Goal: Contribute content: Add original content to the website for others to see

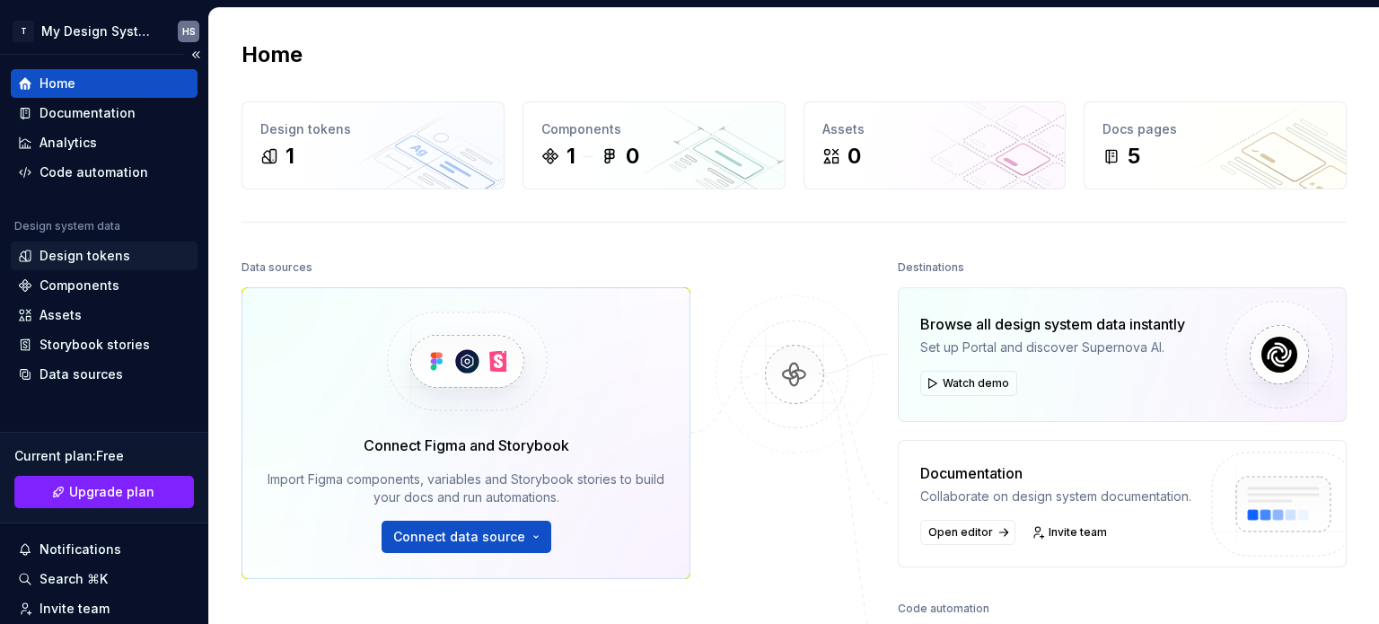
click at [95, 251] on div "Design tokens" at bounding box center [85, 256] width 91 height 18
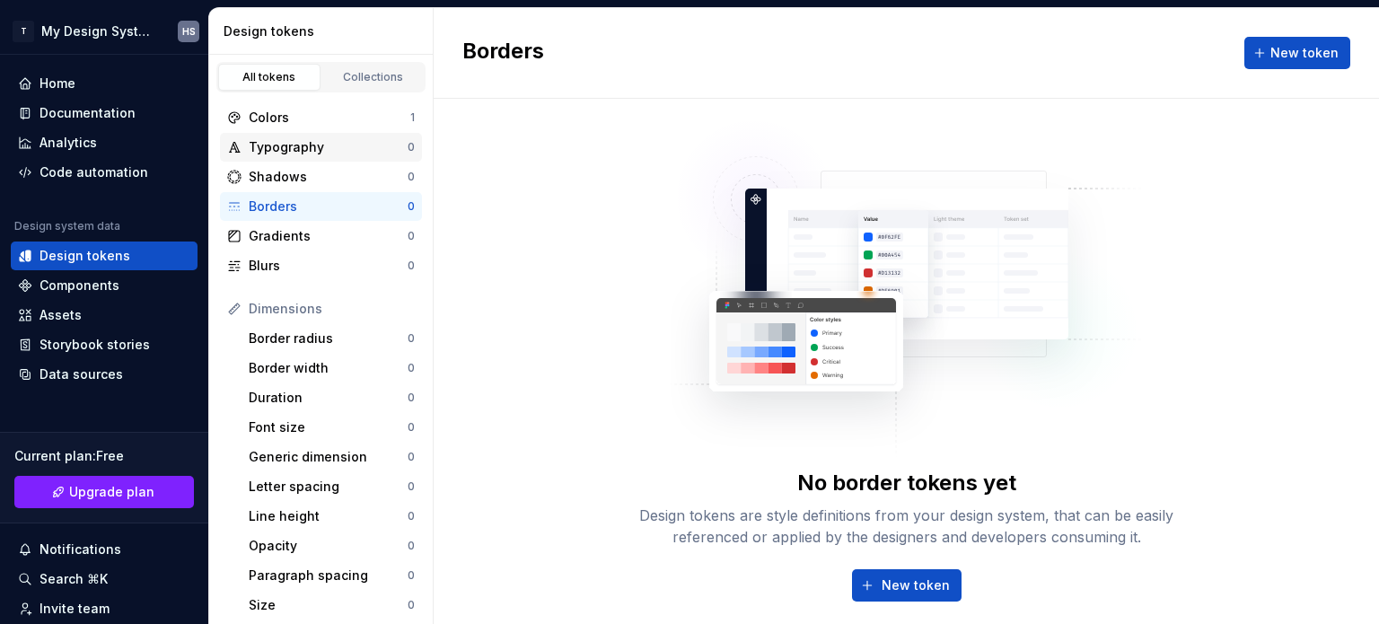
click at [297, 144] on div "Typography" at bounding box center [328, 147] width 159 height 18
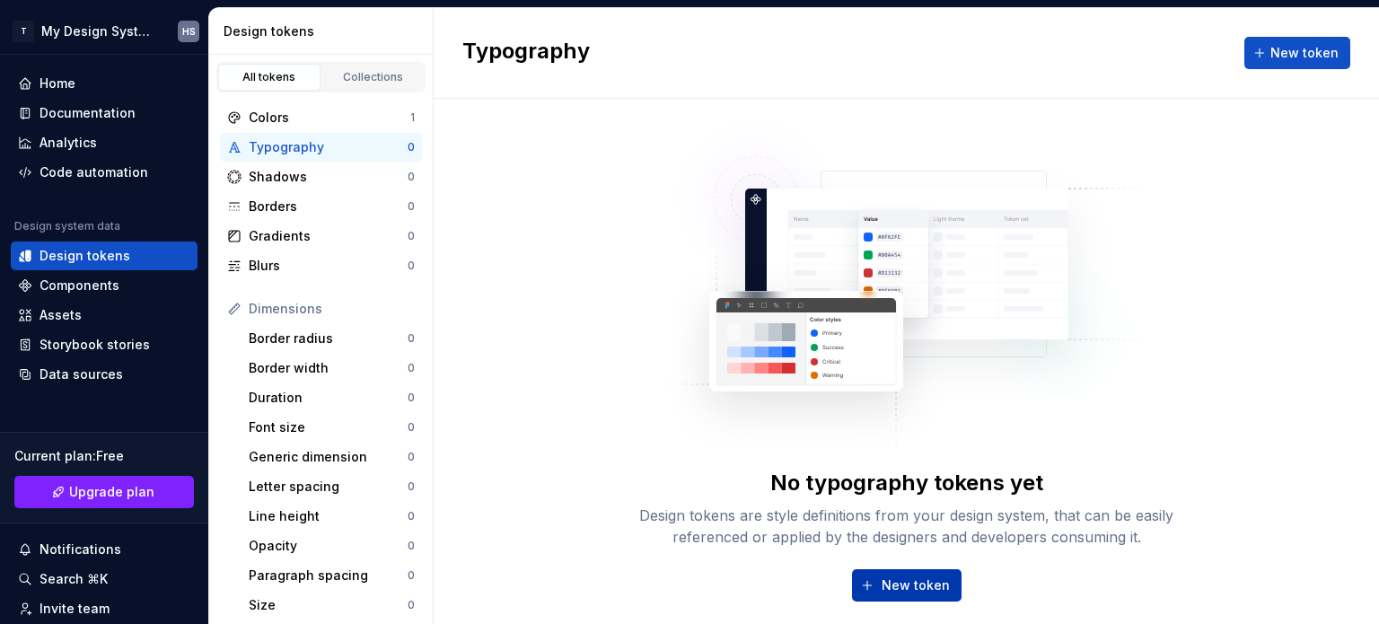
click at [912, 579] on span "New token" at bounding box center [916, 586] width 68 height 18
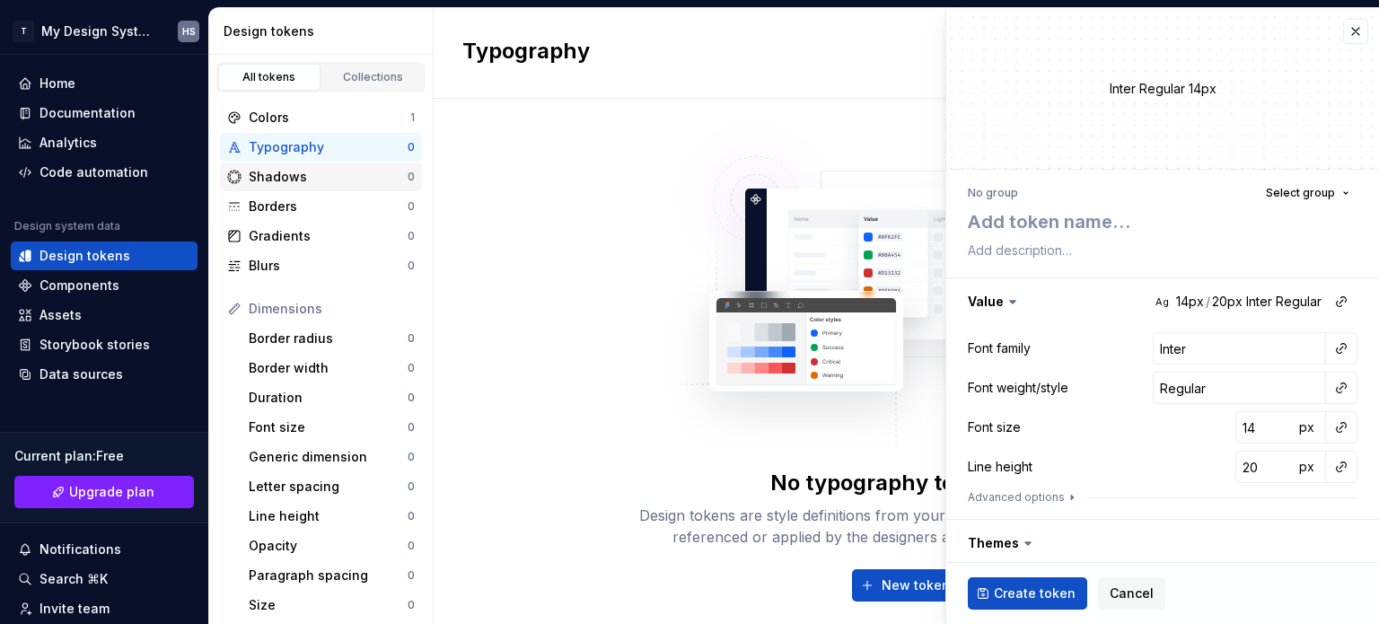
click at [333, 179] on div "Shadows" at bounding box center [328, 177] width 159 height 18
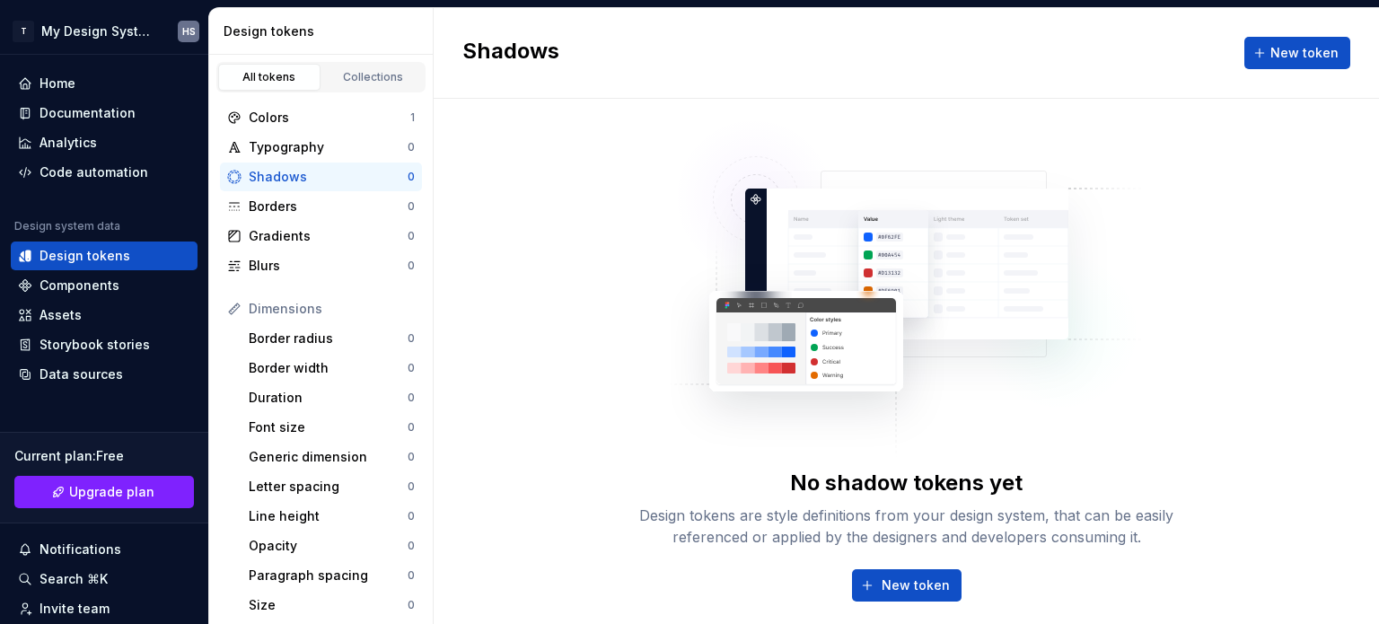
click at [324, 190] on div "Colors 1 Typography 0 Shadows 0 Borders 0 Gradients 0 Blurs 0" at bounding box center [321, 191] width 202 height 177
click at [320, 202] on div "Borders" at bounding box center [328, 207] width 159 height 18
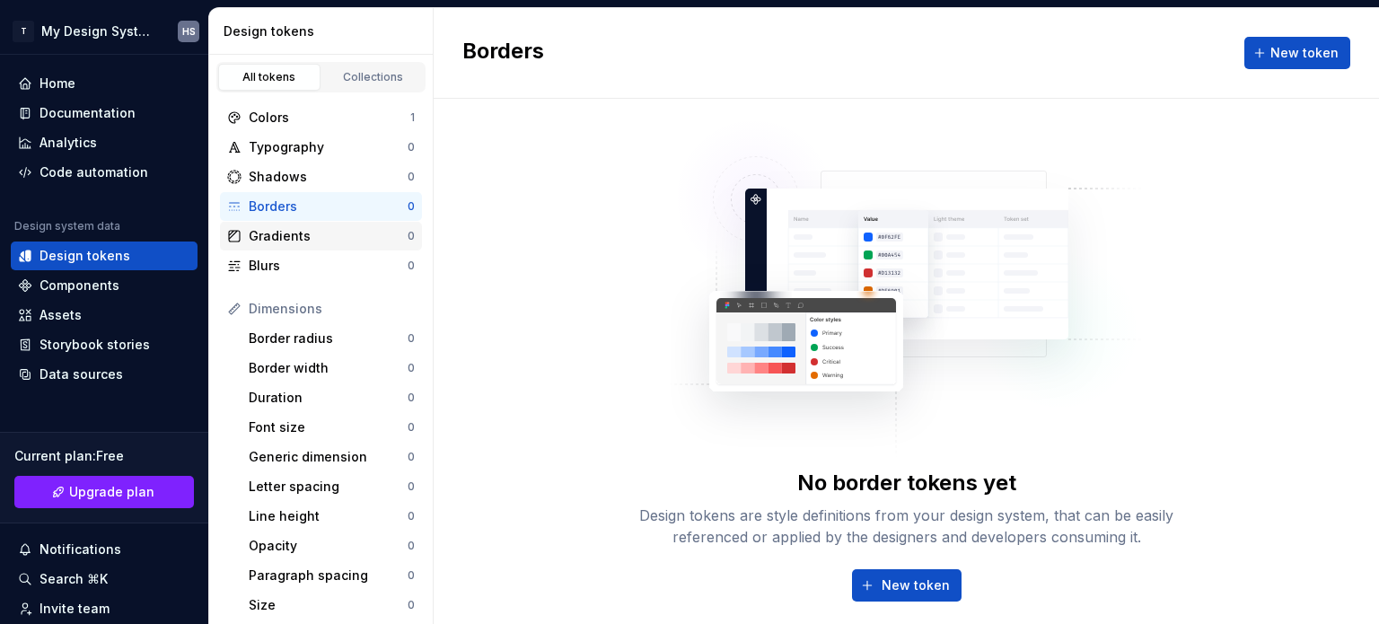
click at [327, 242] on div "Gradients" at bounding box center [328, 236] width 159 height 18
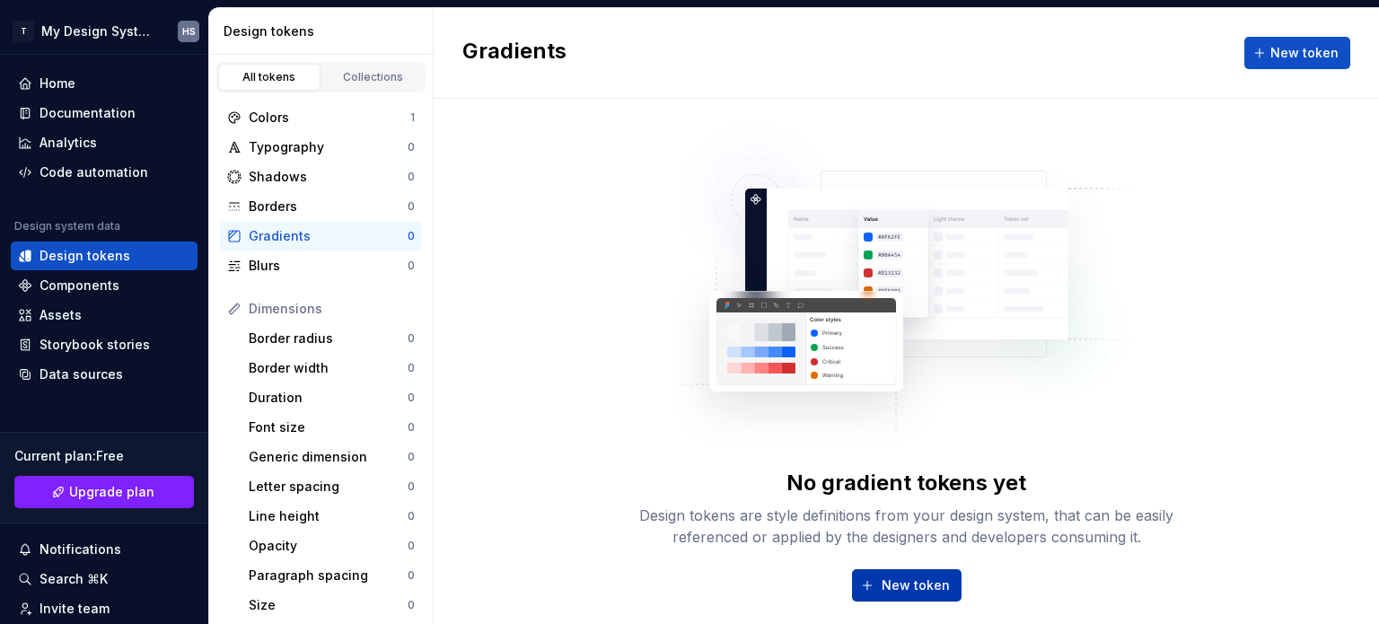
click at [885, 585] on span "New token" at bounding box center [916, 586] width 68 height 18
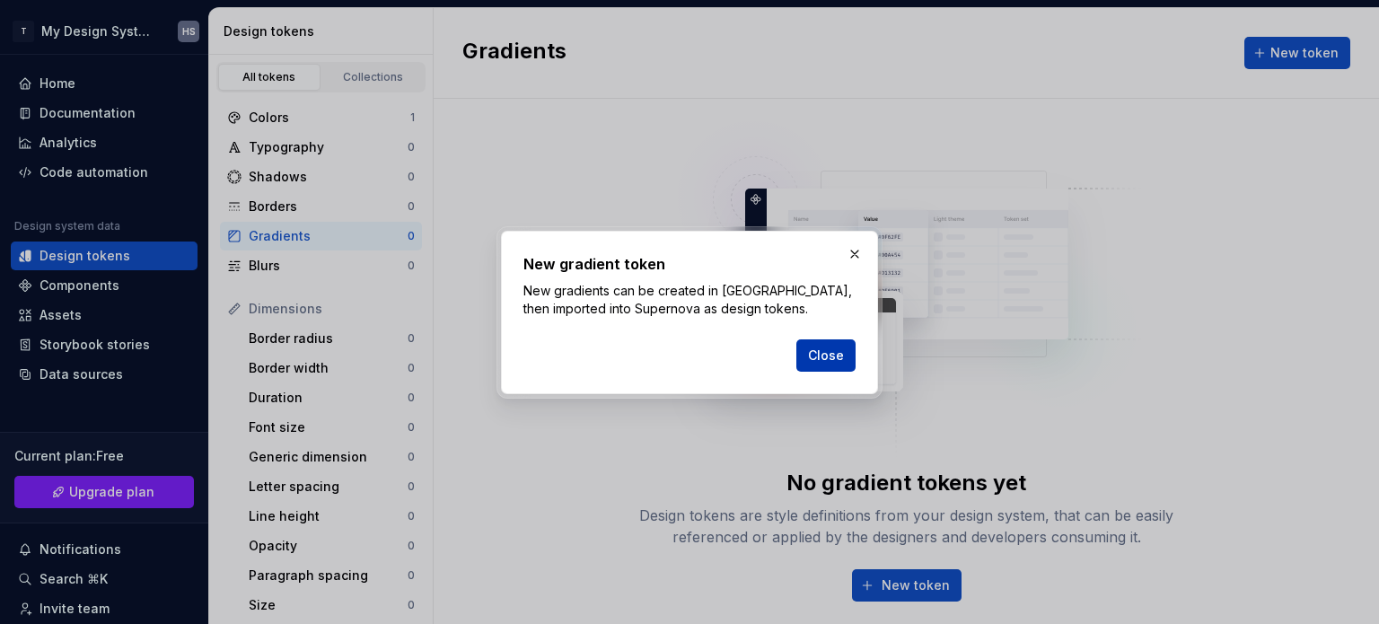
click at [826, 347] on span "Close" at bounding box center [826, 356] width 36 height 18
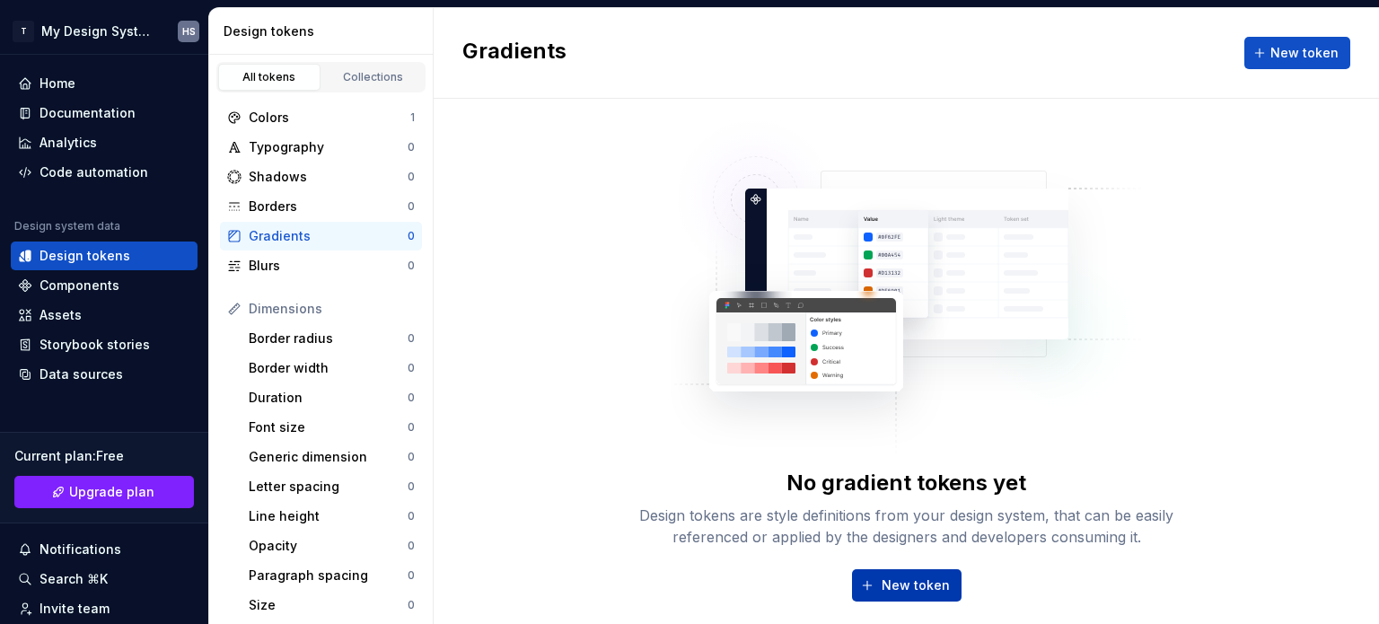
click at [893, 582] on span "New token" at bounding box center [916, 586] width 68 height 18
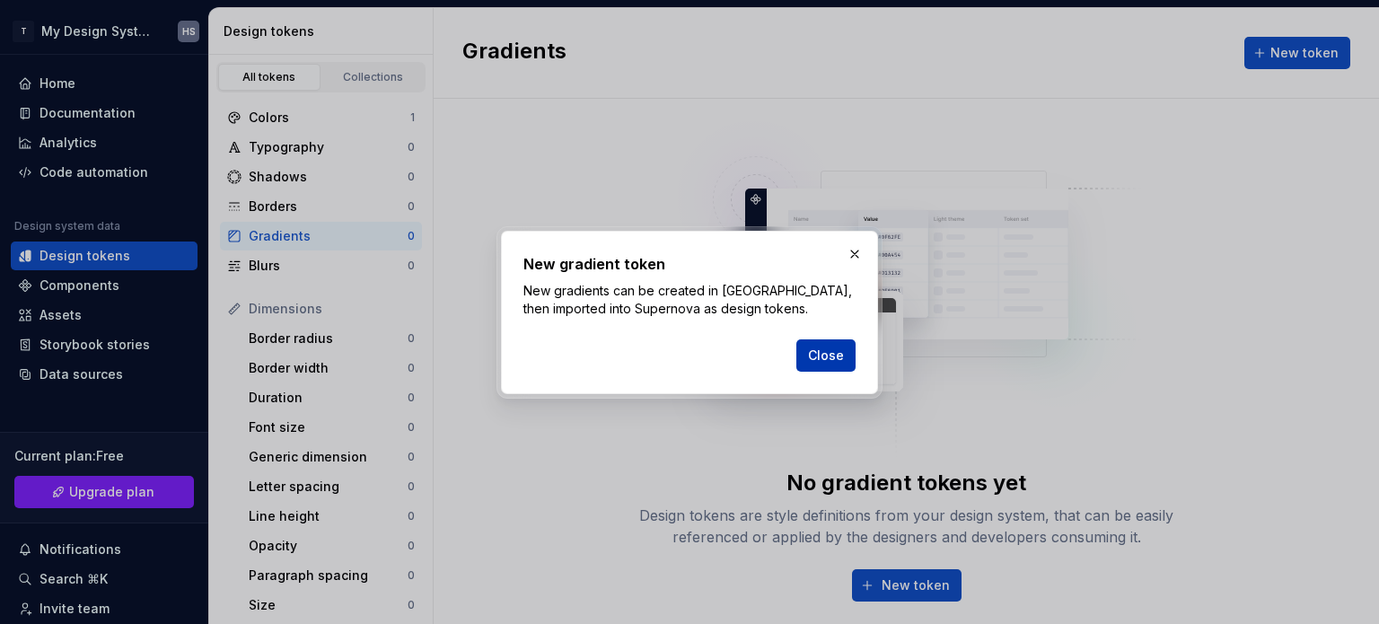
click at [832, 355] on span "Close" at bounding box center [826, 356] width 36 height 18
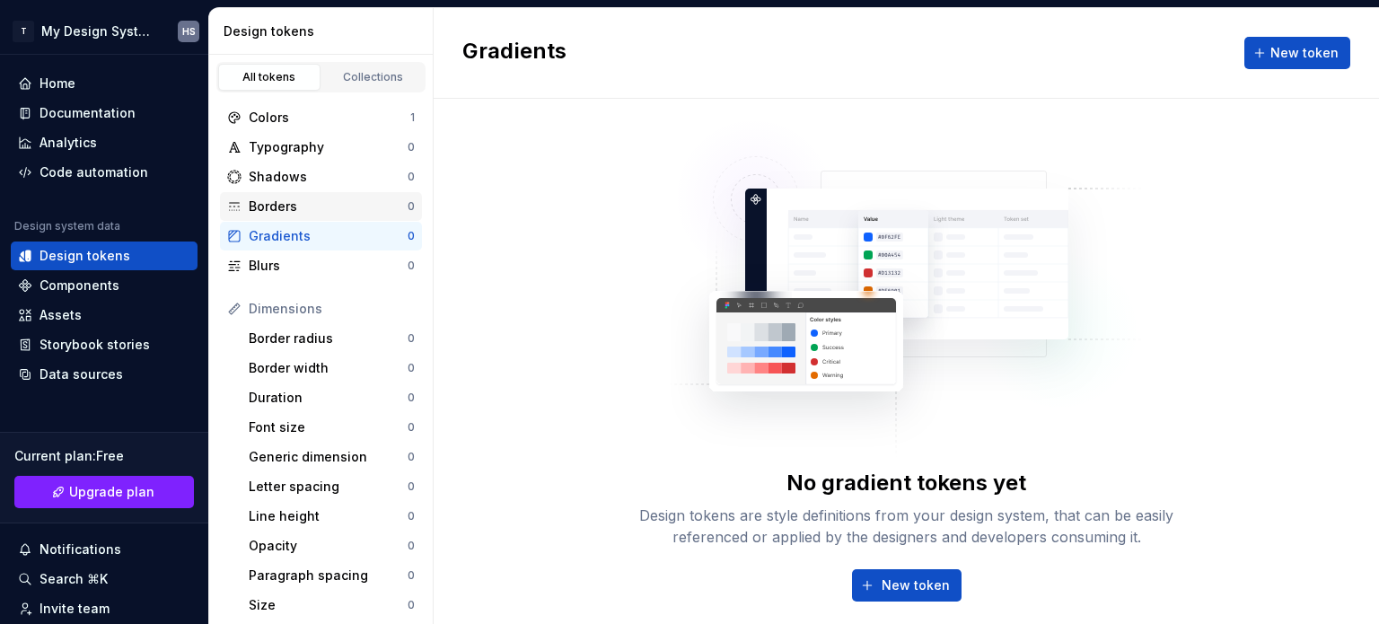
click at [369, 213] on div "Borders" at bounding box center [328, 207] width 159 height 18
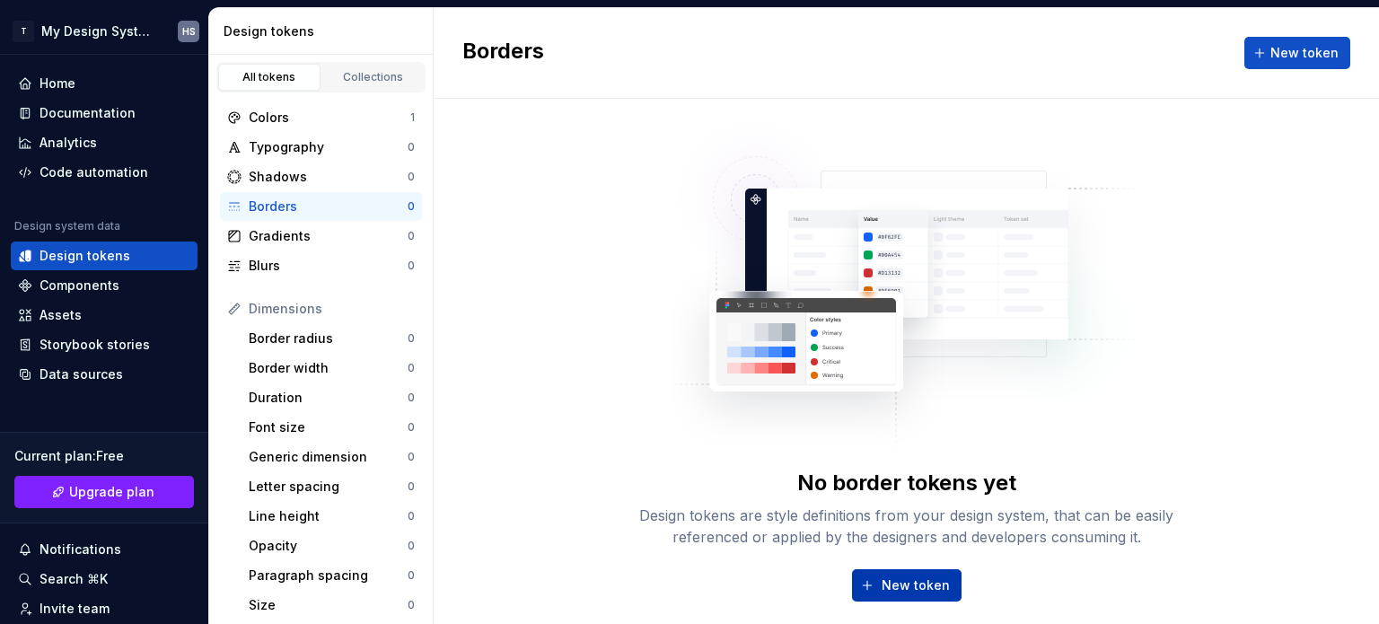
click at [882, 577] on span "New token" at bounding box center [916, 586] width 68 height 18
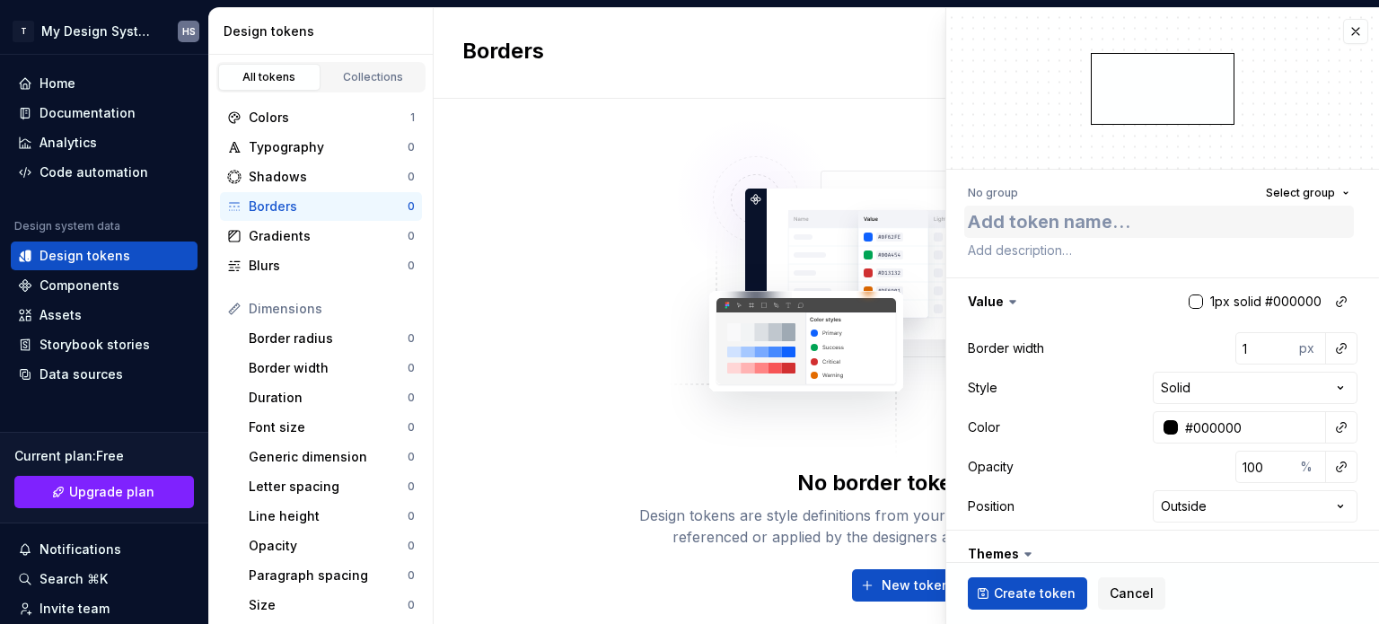
click at [1157, 218] on textarea at bounding box center [1159, 222] width 390 height 32
type textarea "*"
type textarea "B"
type textarea "*"
type textarea "Bor"
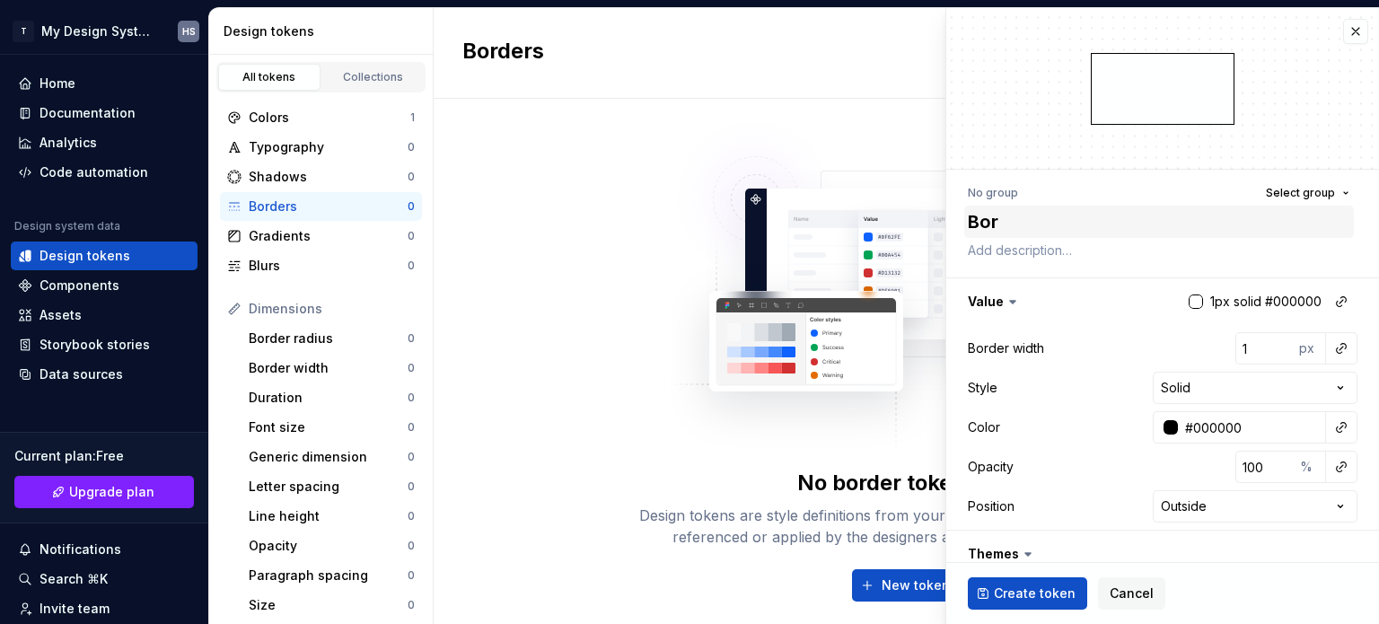
type textarea "*"
type textarea "Bord"
type textarea "*"
type textarea "Borde"
type textarea "*"
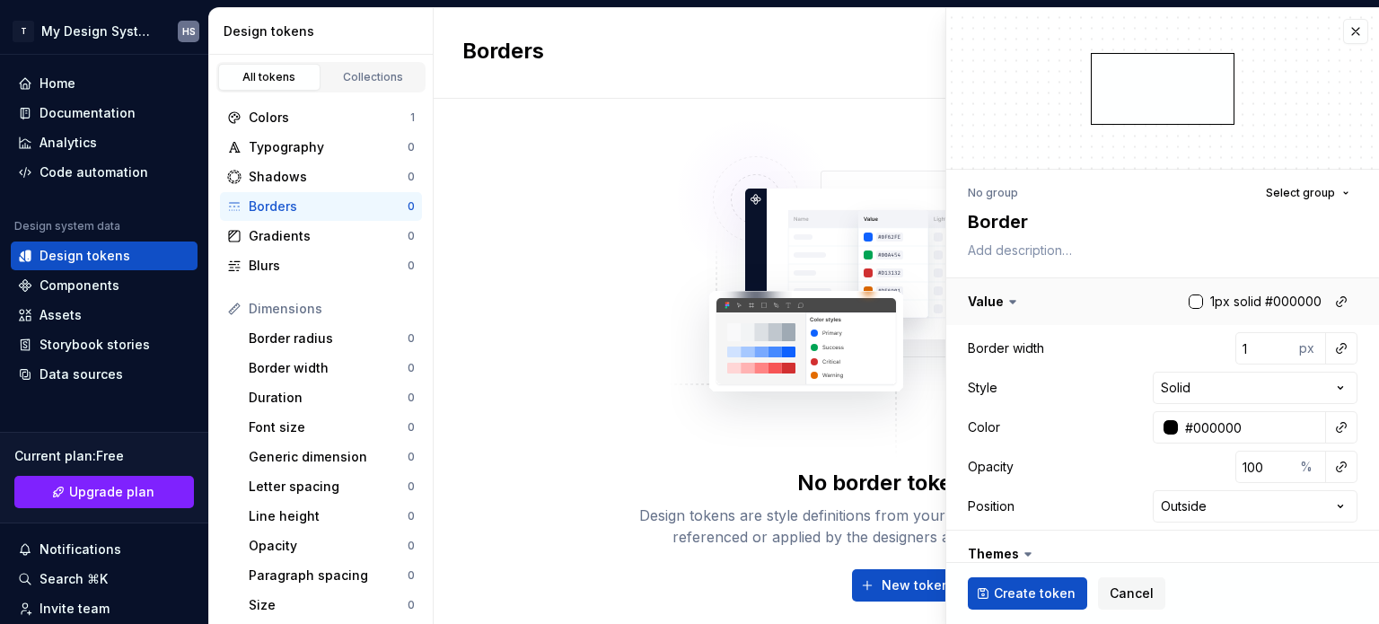
type textarea "Border"
click at [1220, 307] on button "button" at bounding box center [1163, 301] width 433 height 47
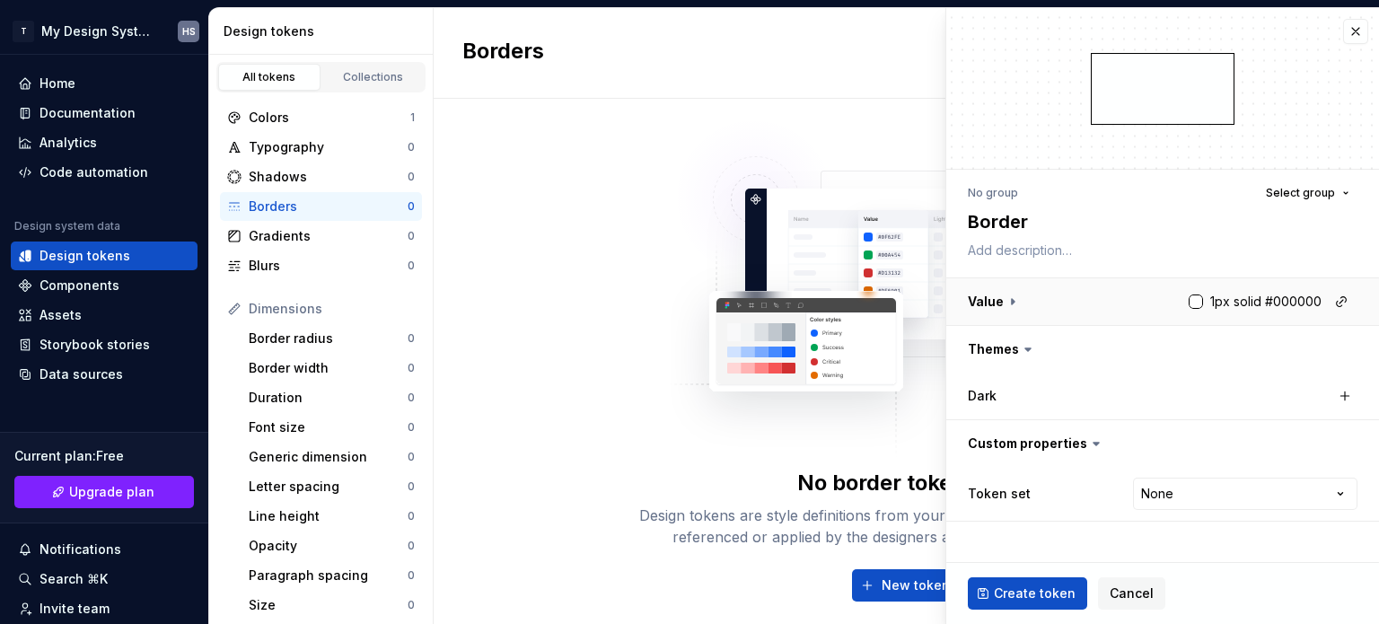
click at [1220, 307] on button "button" at bounding box center [1163, 301] width 433 height 47
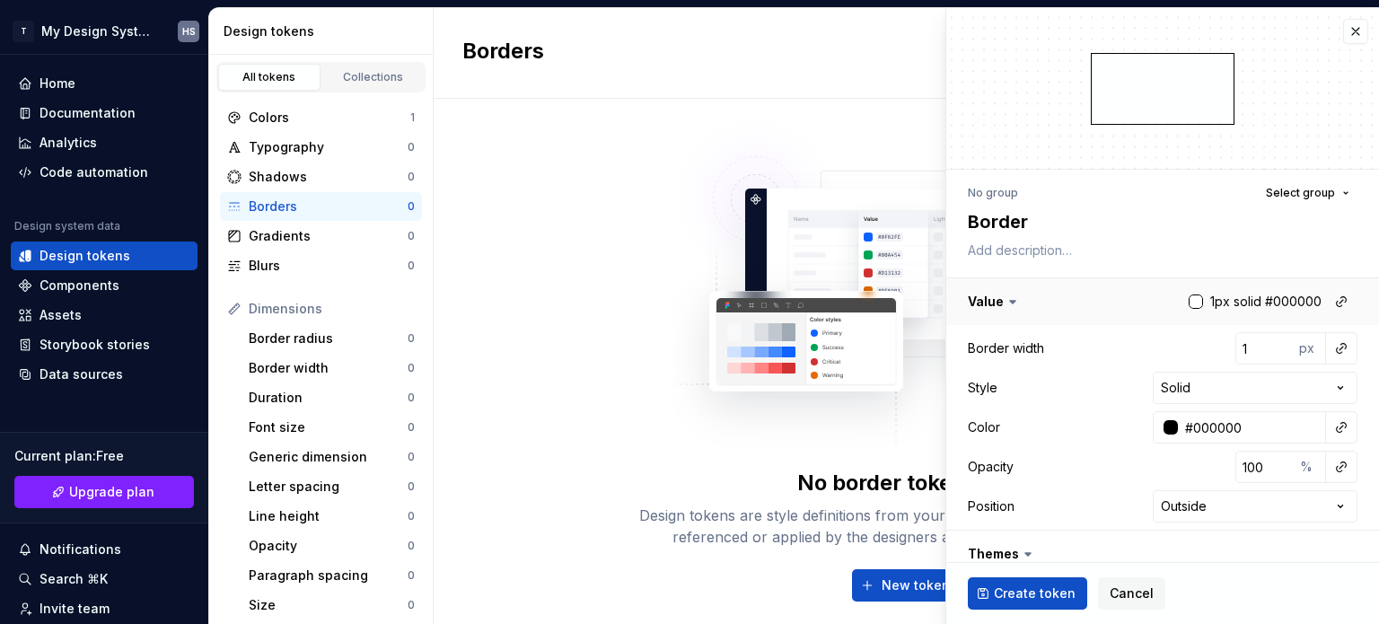
click at [1254, 301] on button "button" at bounding box center [1163, 301] width 433 height 47
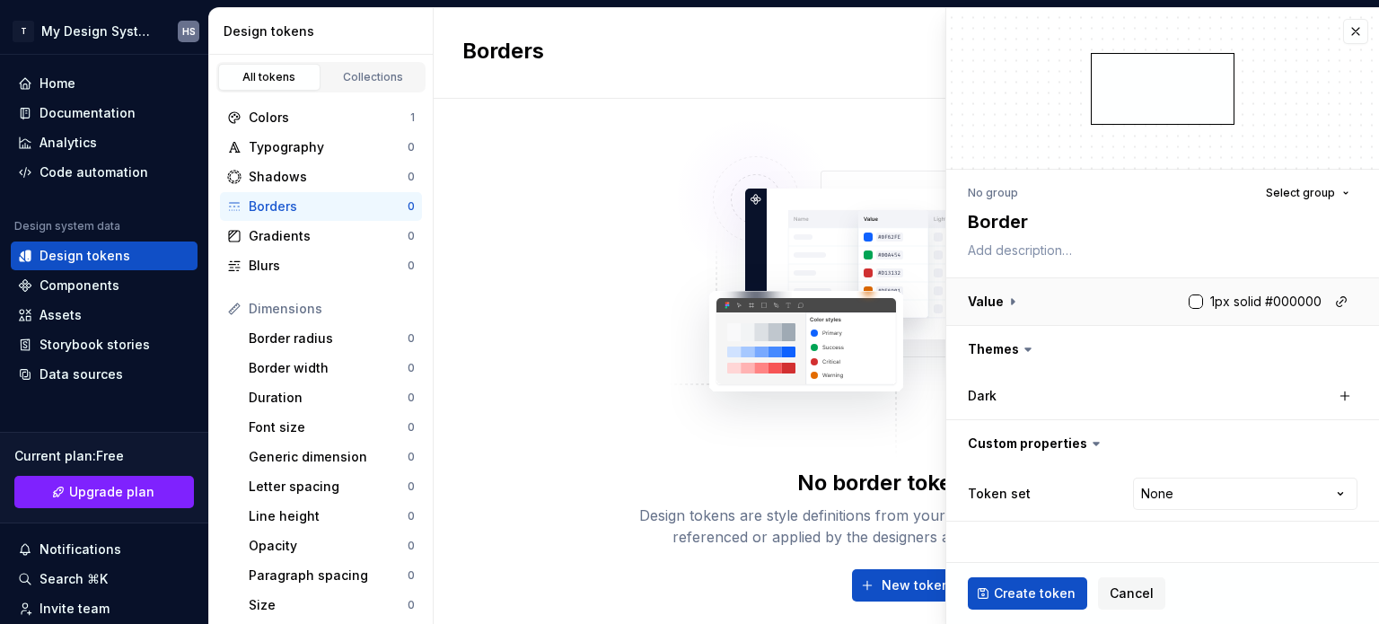
click at [1254, 301] on button "button" at bounding box center [1163, 301] width 433 height 47
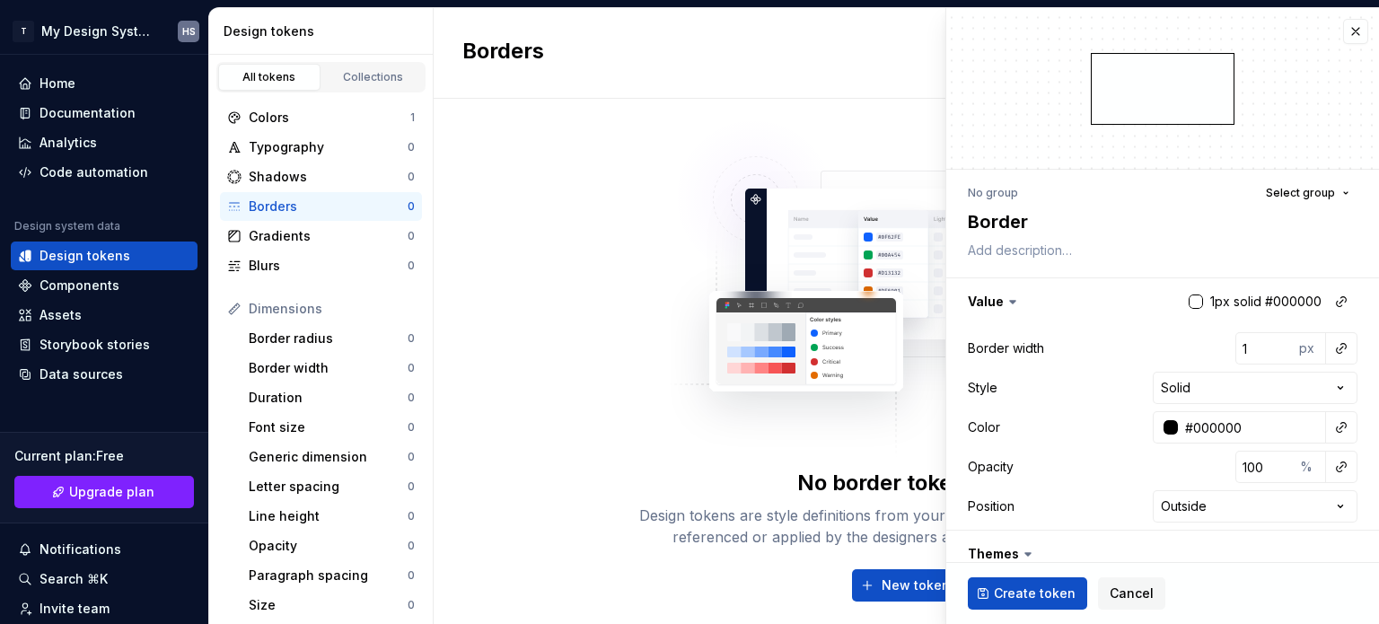
click at [1189, 297] on div at bounding box center [1196, 302] width 14 height 14
click at [1189, 298] on div at bounding box center [1196, 302] width 14 height 14
click at [1329, 296] on button "button" at bounding box center [1341, 301] width 25 height 25
click at [1321, 296] on html "T My Design System HS Home Documentation Analytics Code automation Design syste…" at bounding box center [689, 312] width 1379 height 624
click at [1287, 295] on button "button" at bounding box center [1163, 301] width 433 height 47
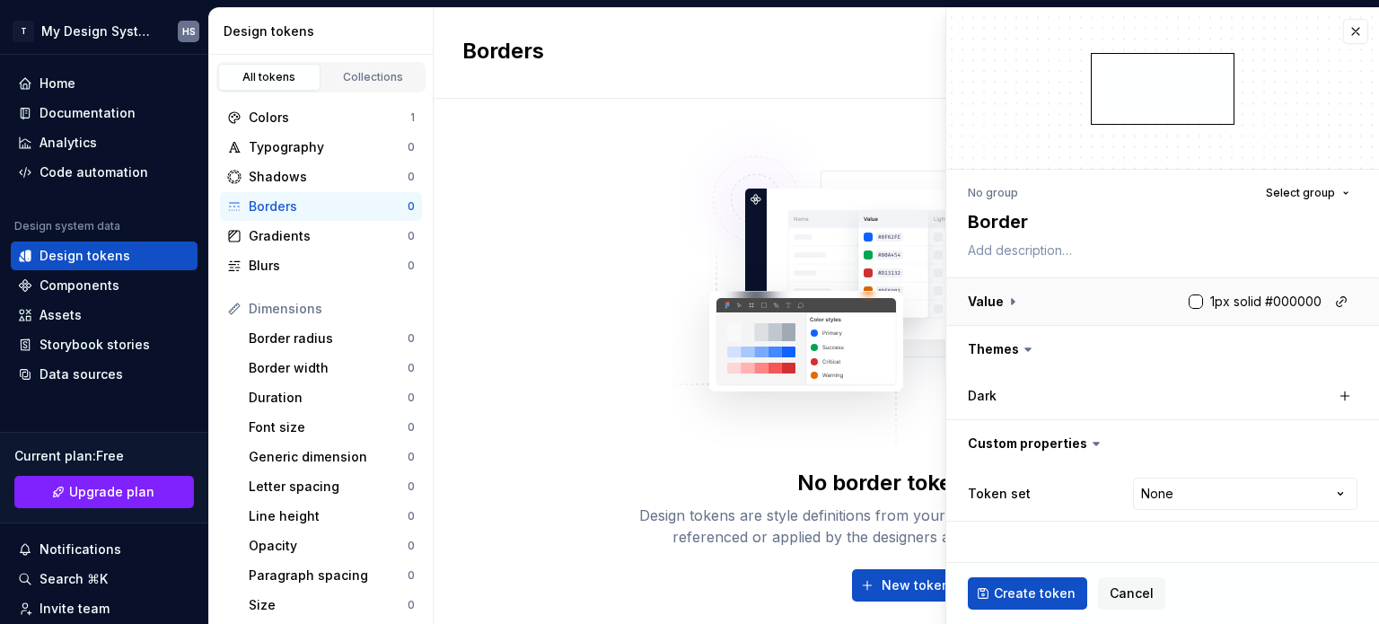
click at [1287, 295] on button "button" at bounding box center [1163, 301] width 433 height 47
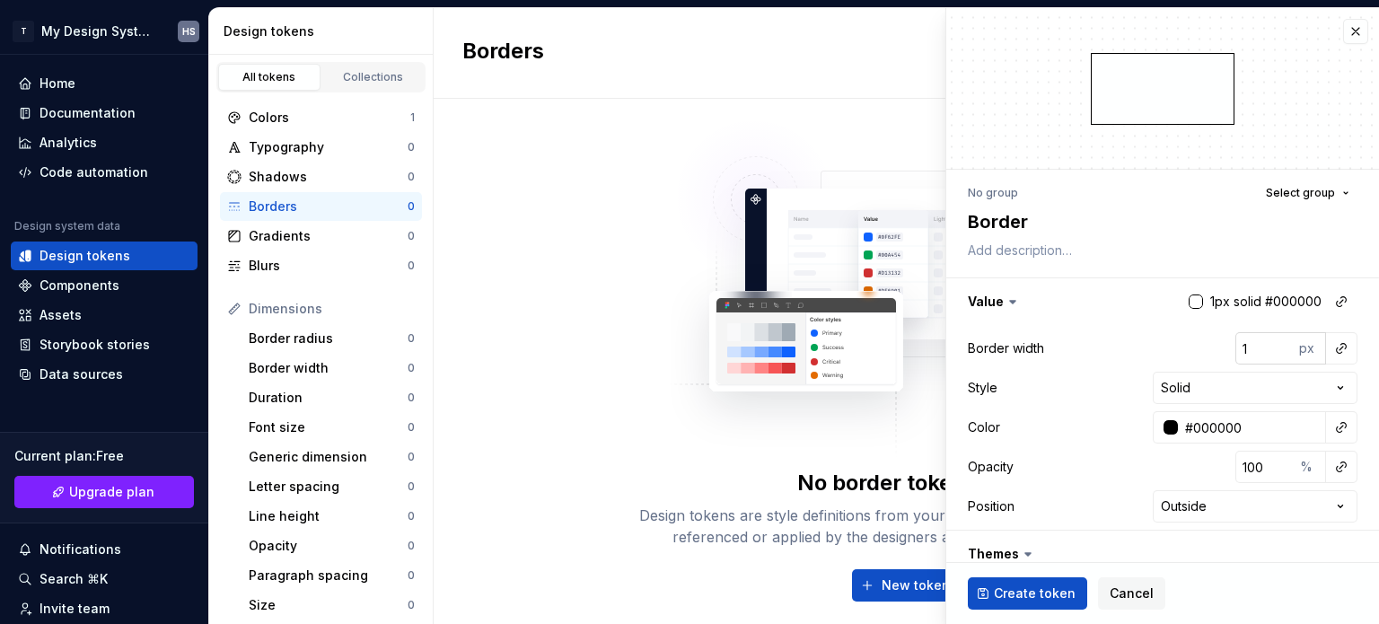
type textarea "*"
type input "2"
click at [1268, 340] on input "2" at bounding box center [1265, 348] width 58 height 32
click at [1264, 339] on input "2" at bounding box center [1265, 348] width 58 height 32
click at [1264, 338] on input "2" at bounding box center [1265, 348] width 58 height 32
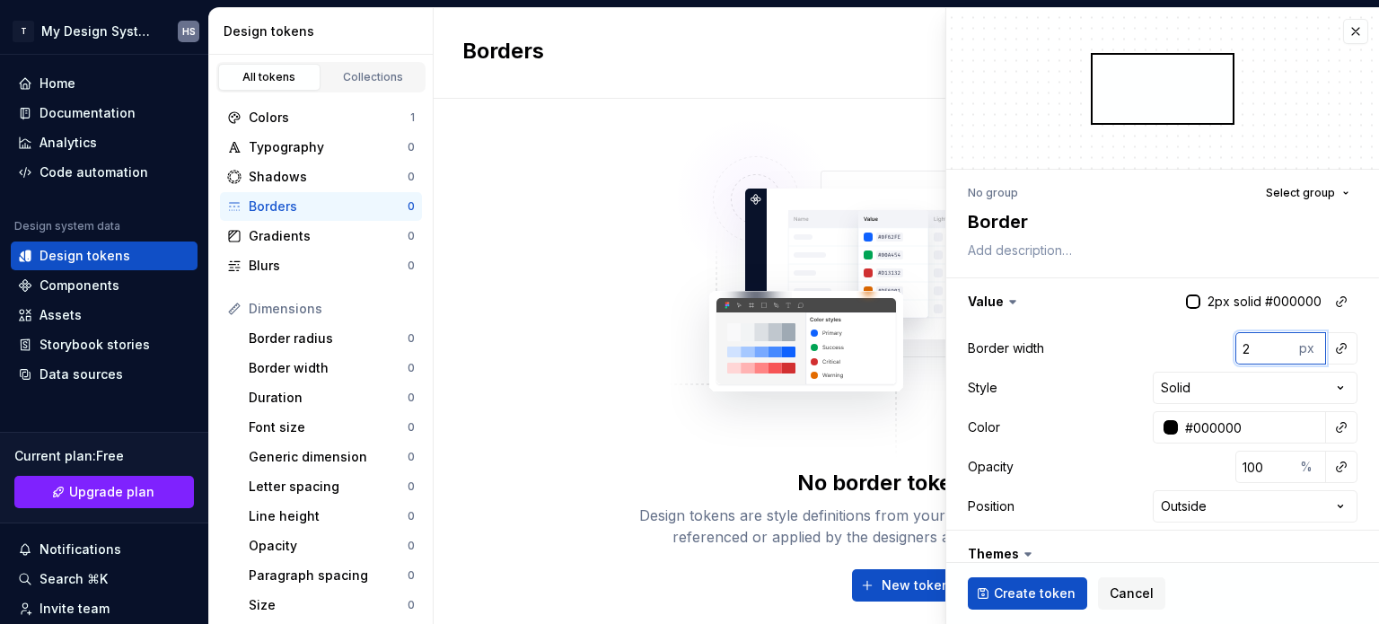
click at [1266, 336] on input "2" at bounding box center [1265, 348] width 58 height 32
type textarea "*"
type input "3"
click at [1268, 344] on input "3" at bounding box center [1265, 348] width 58 height 32
type textarea "*"
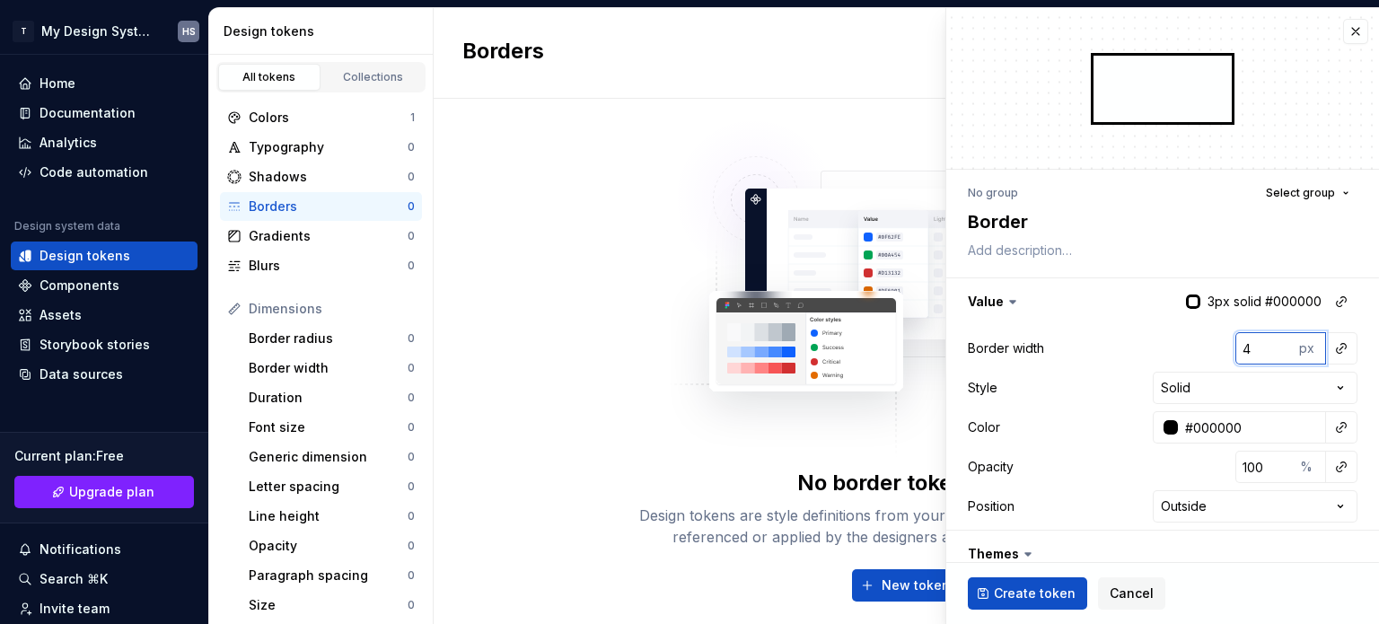
type input "4"
click at [1268, 348] on input "4" at bounding box center [1265, 348] width 58 height 32
type textarea "*"
type input "5"
click at [1268, 348] on input "5" at bounding box center [1265, 348] width 58 height 32
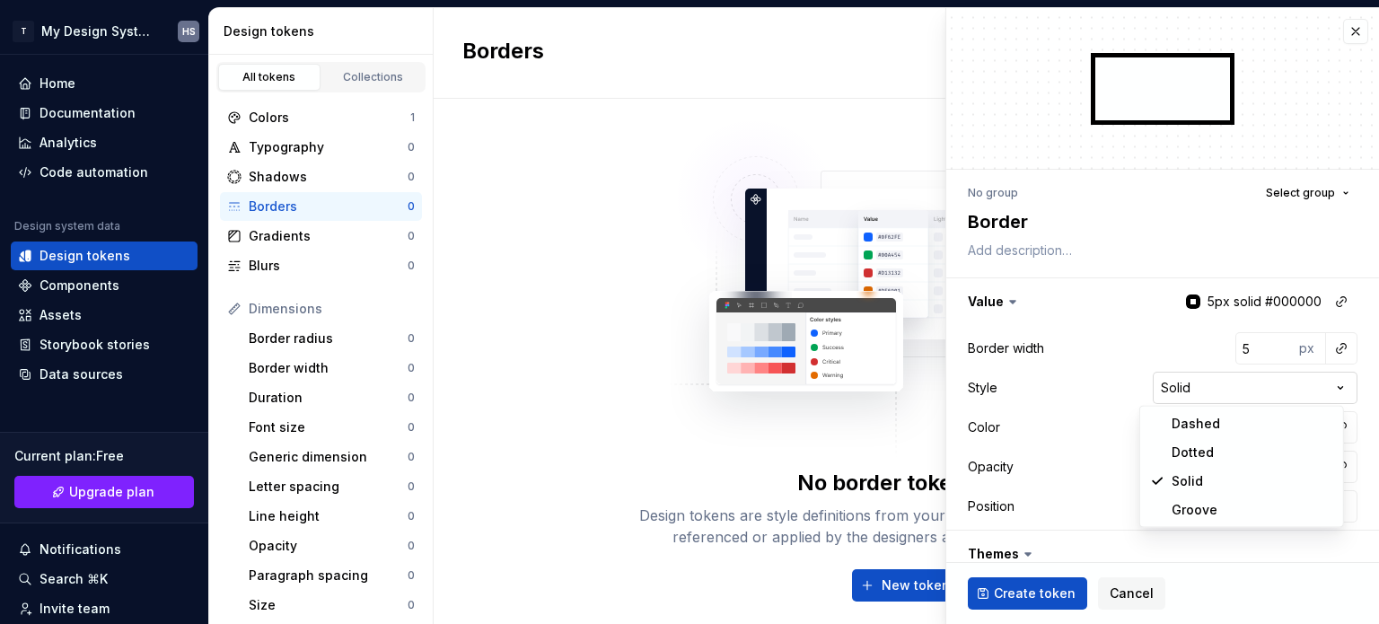
click at [1200, 393] on html "T My Design System HS Home Documentation Analytics Code automation Design syste…" at bounding box center [689, 312] width 1379 height 624
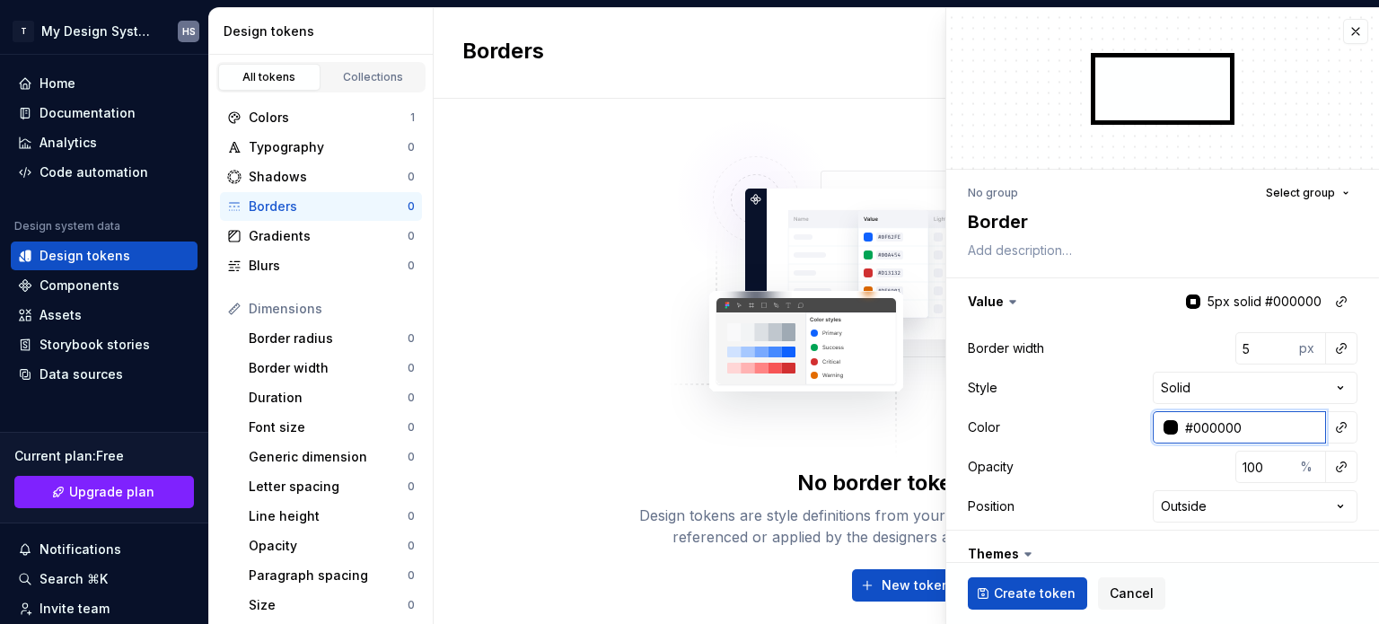
click at [1286, 428] on input "#000000" at bounding box center [1252, 427] width 148 height 32
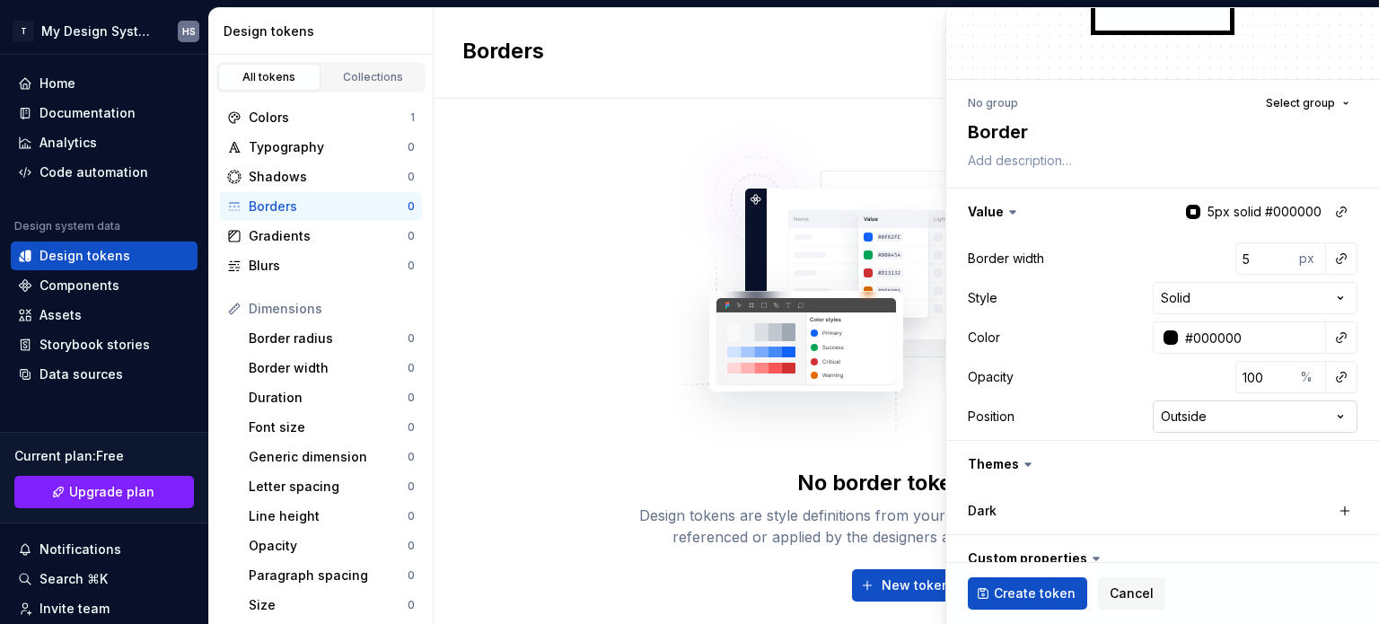
click at [1254, 418] on html "T My Design System HS Home Documentation Analytics Code automation Design syste…" at bounding box center [689, 312] width 1379 height 624
click at [1253, 415] on html "T My Design System HS Home Documentation Analytics Code automation Design syste…" at bounding box center [689, 312] width 1379 height 624
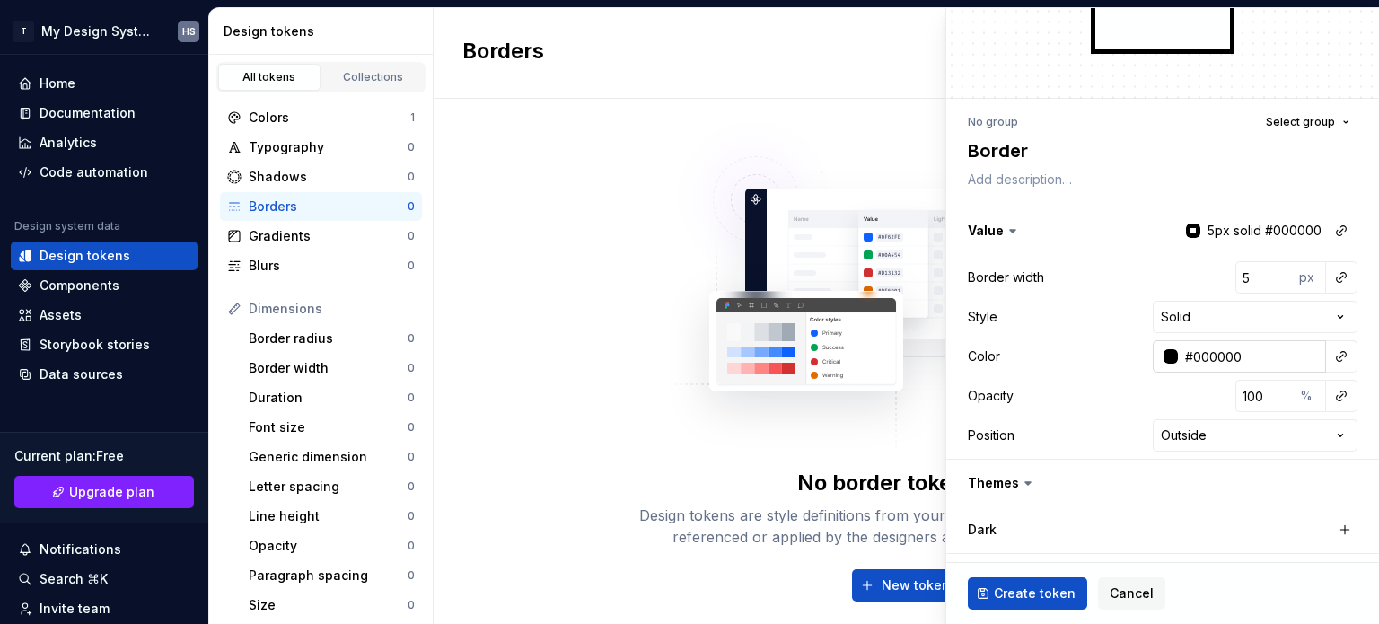
scroll to position [0, 0]
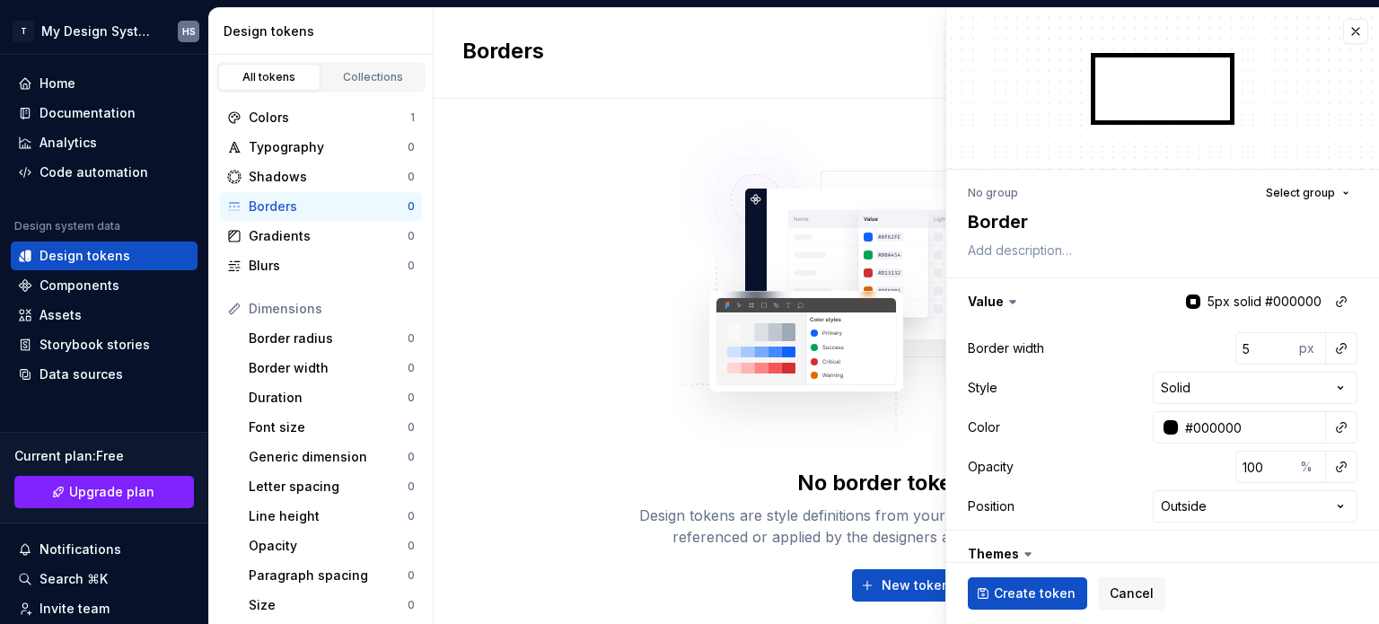
drag, startPoint x: 1016, startPoint y: 596, endPoint x: 1052, endPoint y: 470, distance: 131.9
click at [1046, 481] on fieldset "No group Select group Border Value 5px solid #000000 Border width 5 px Style So…" at bounding box center [1163, 403] width 433 height 791
click at [1046, 299] on button "button" at bounding box center [1163, 301] width 433 height 47
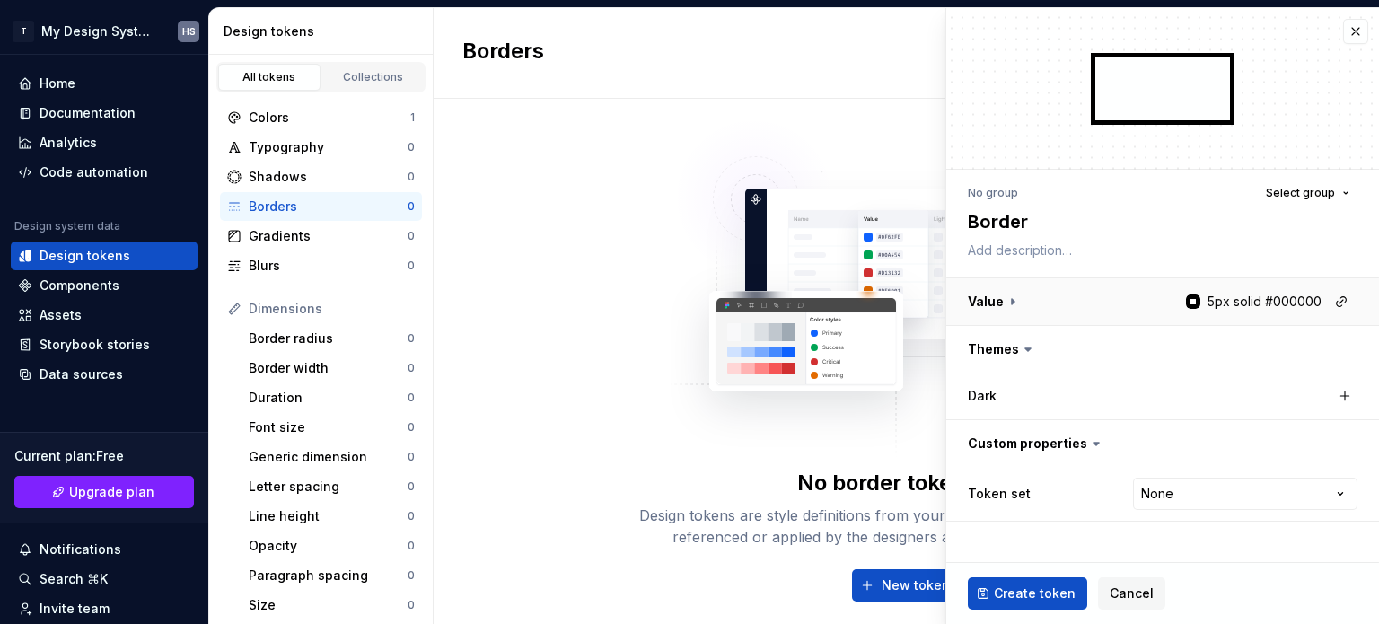
click at [1046, 297] on button "button" at bounding box center [1163, 301] width 433 height 47
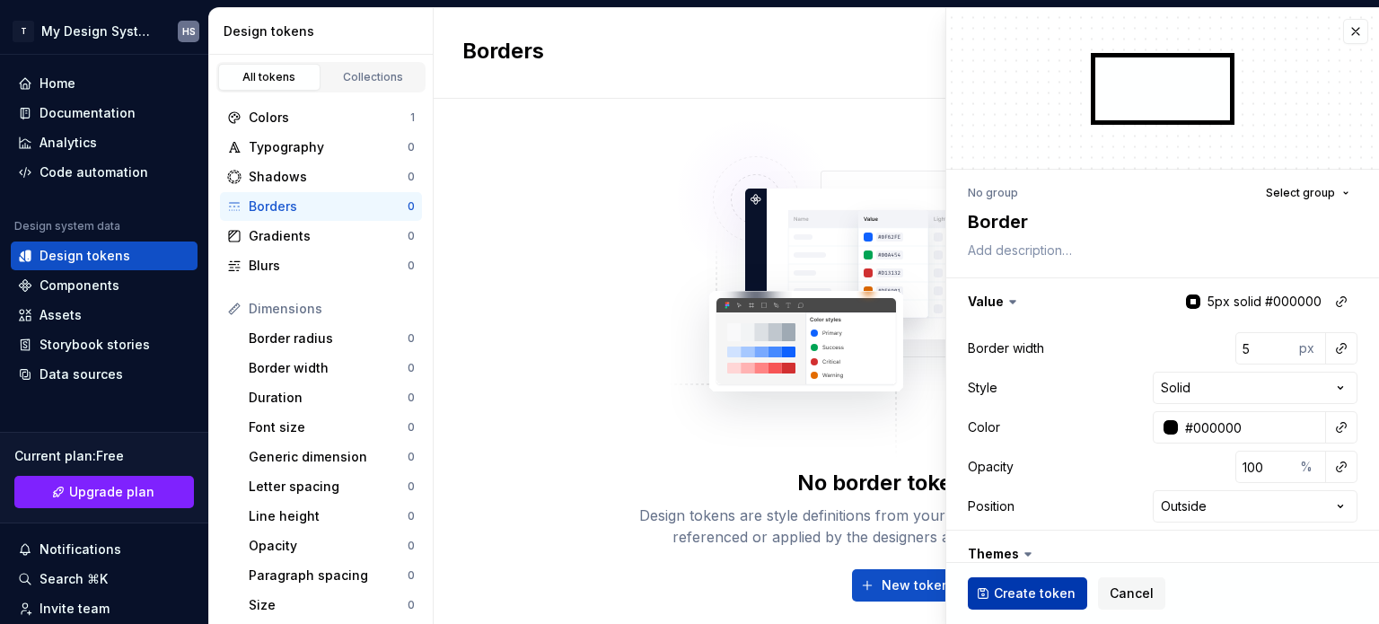
click at [1044, 594] on span "Create token" at bounding box center [1035, 594] width 82 height 18
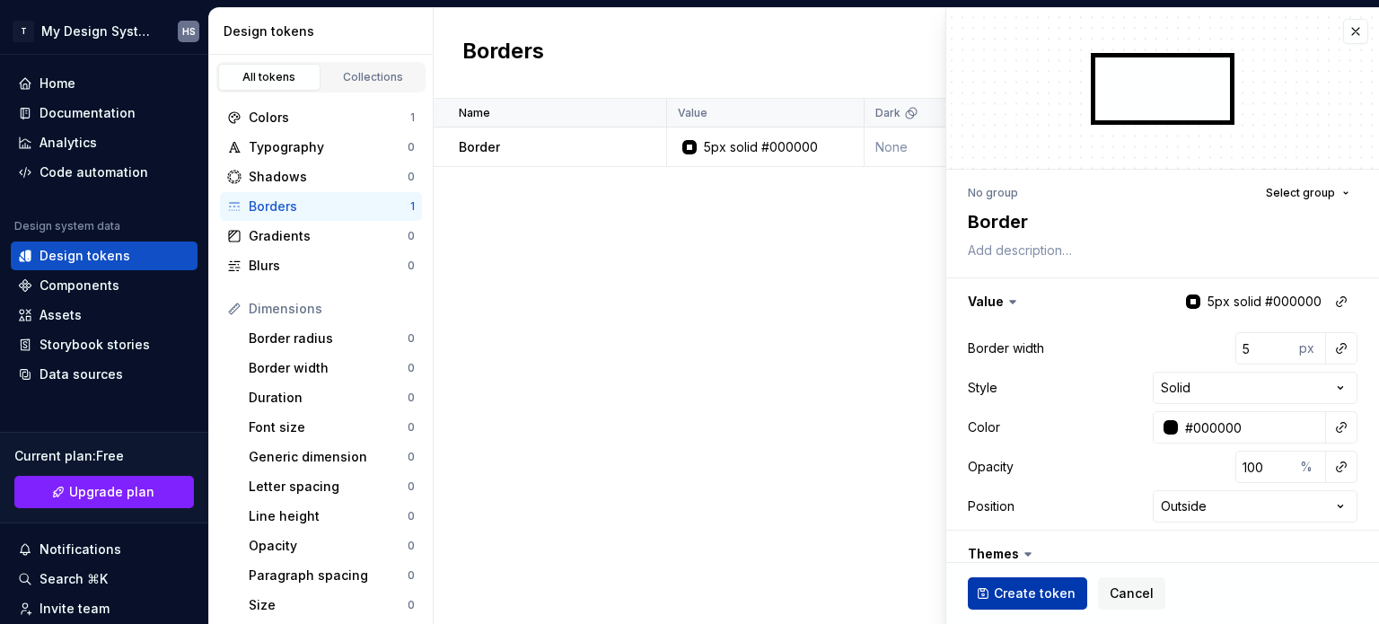
type textarea "*"
type input "1"
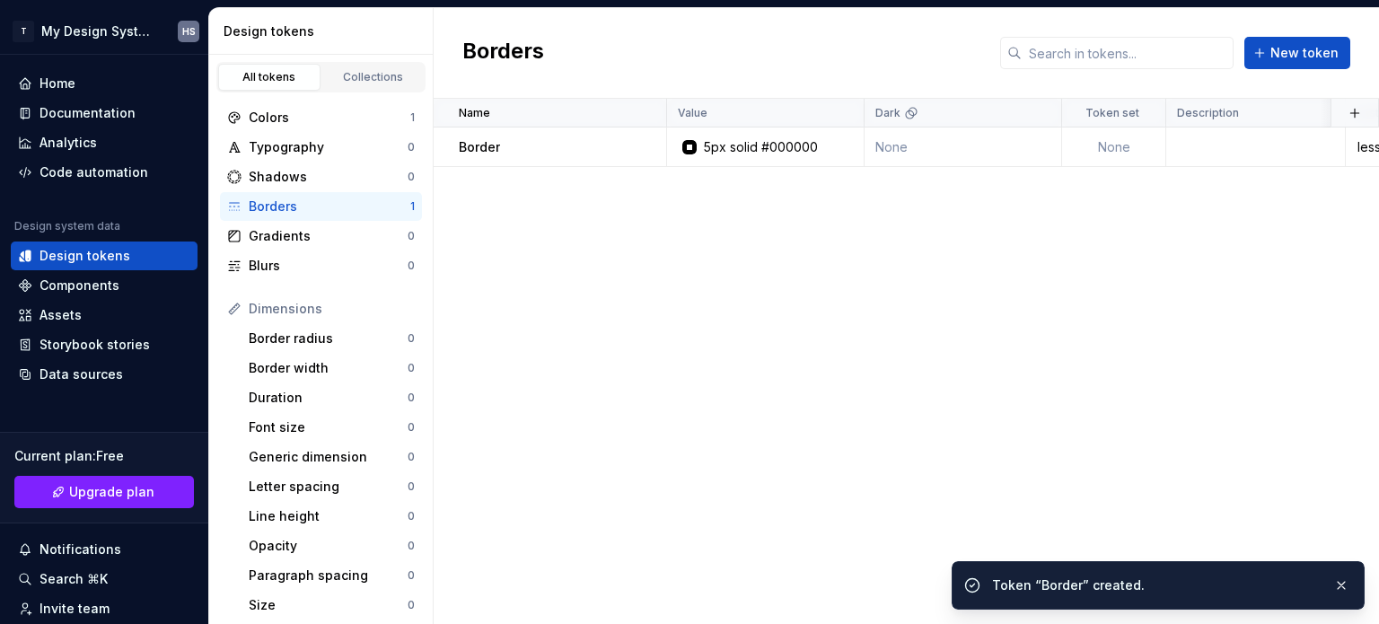
click at [708, 427] on div "Name Value Dark Token set Description Last updated Border 5px solid #000000 Non…" at bounding box center [907, 361] width 946 height 525
click at [118, 275] on div "Components" at bounding box center [104, 285] width 187 height 29
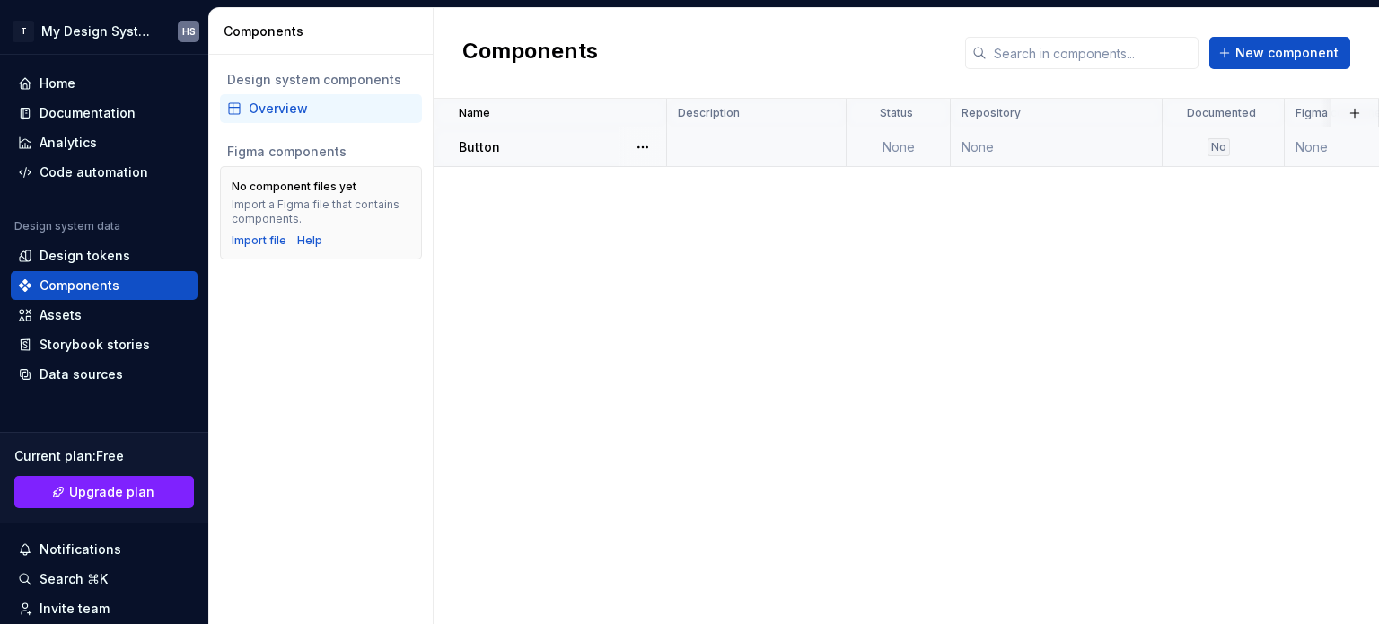
click at [776, 128] on td at bounding box center [757, 148] width 180 height 40
type textarea "*"
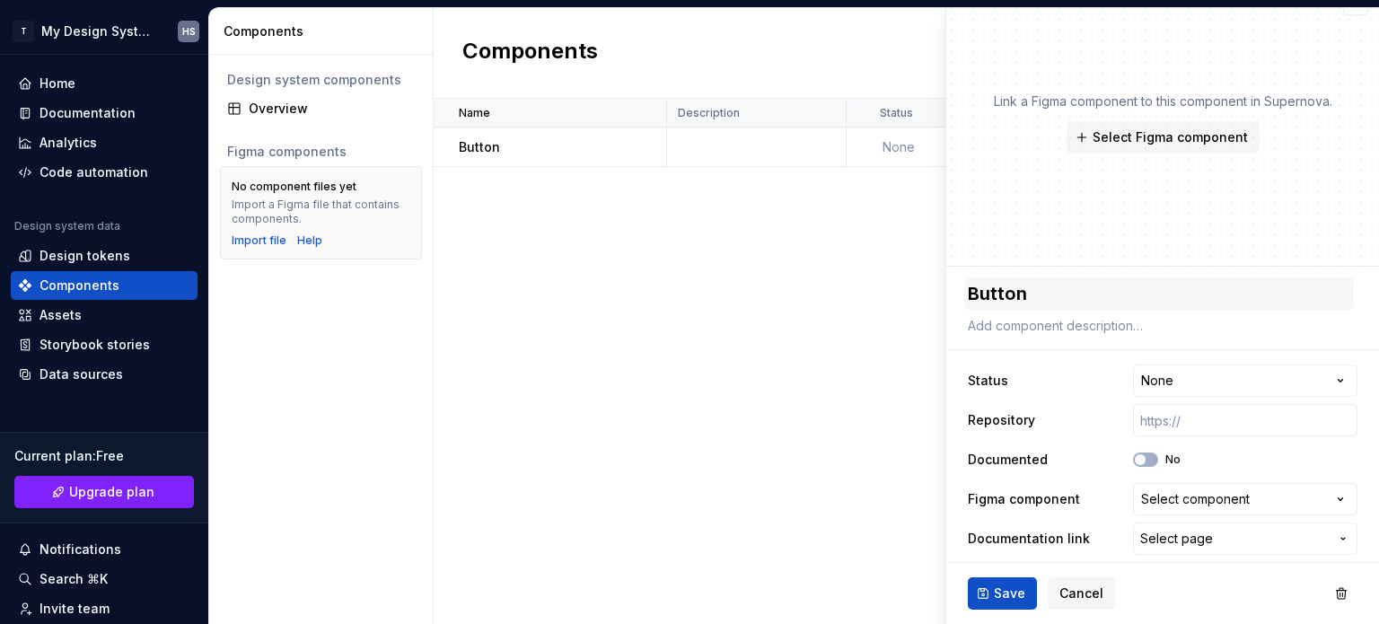
scroll to position [36, 0]
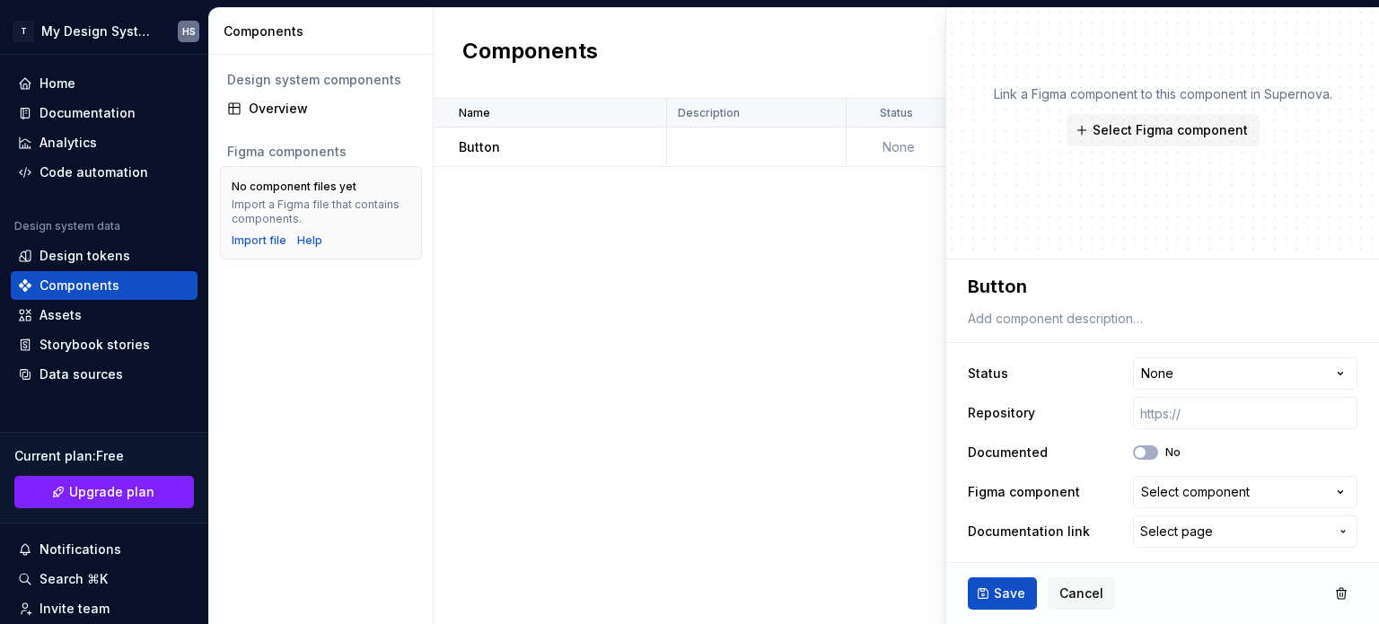
drag, startPoint x: 908, startPoint y: 340, endPoint x: 894, endPoint y: 344, distance: 13.9
click at [898, 342] on div "Name Description Status Repository Documented Figma component Documentation lin…" at bounding box center [907, 361] width 946 height 525
click at [1067, 586] on span "Cancel" at bounding box center [1082, 594] width 44 height 18
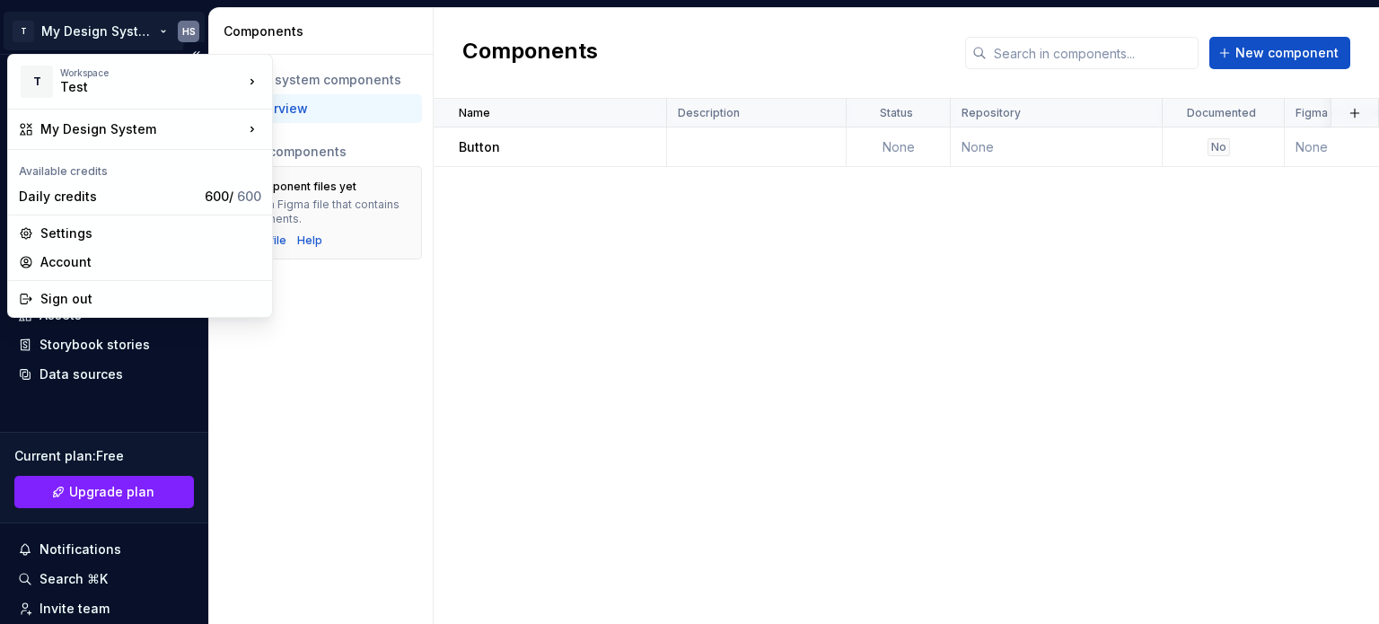
click at [121, 22] on html "T My Design System HS Home Documentation Analytics Code automation Design syste…" at bounding box center [689, 312] width 1379 height 624
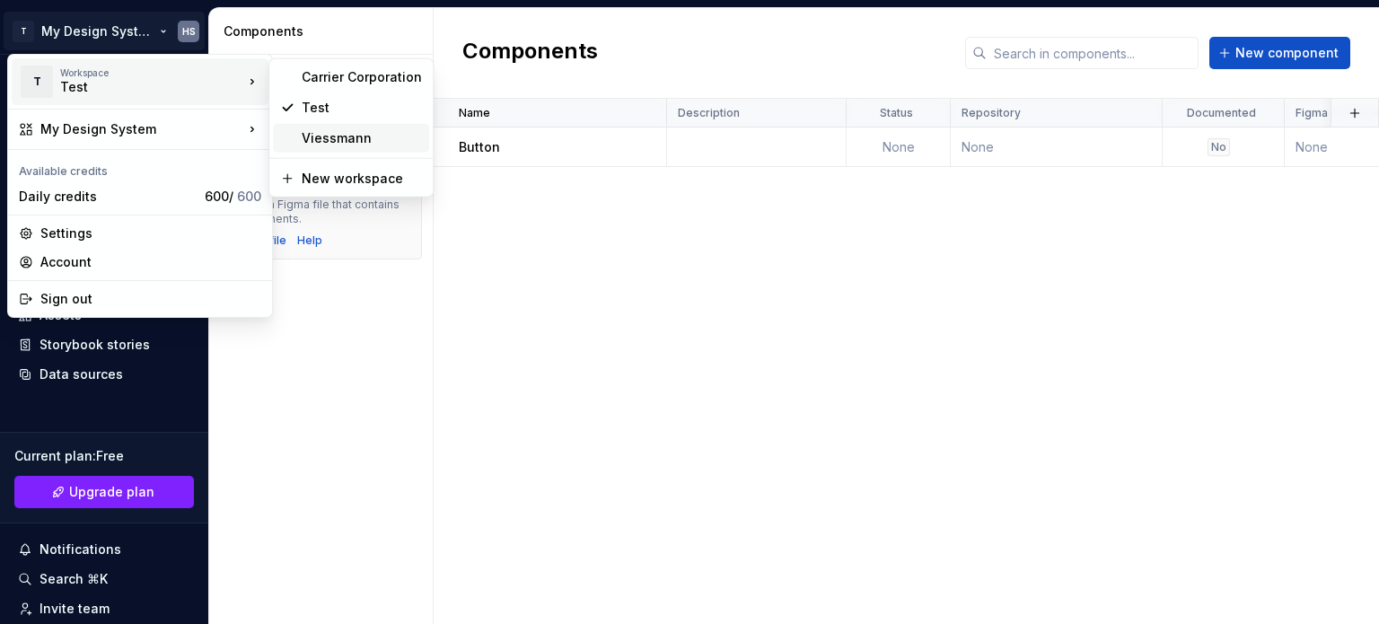
click at [328, 126] on div "Viessmann" at bounding box center [351, 138] width 156 height 29
